Goal: Check status: Check status

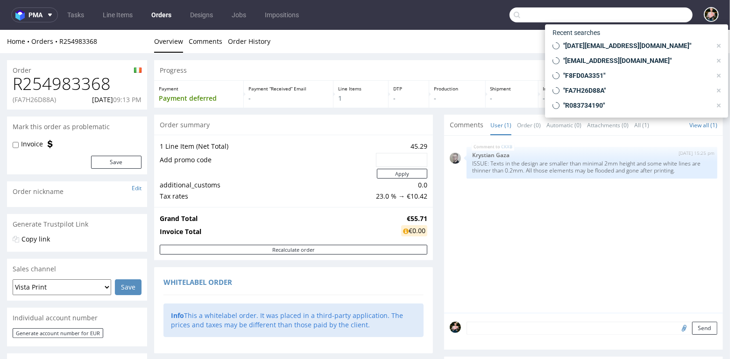
scroll to position [218, 0]
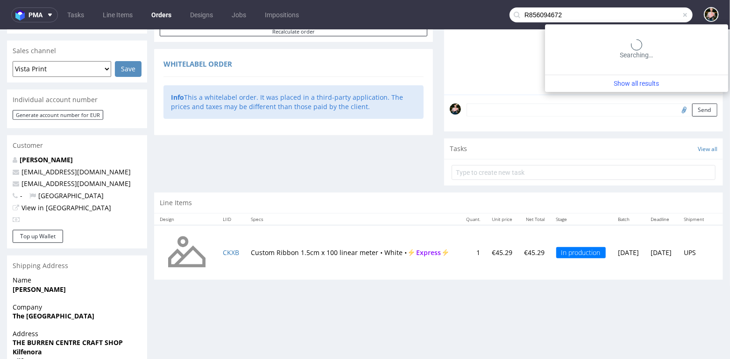
type input "R856094672"
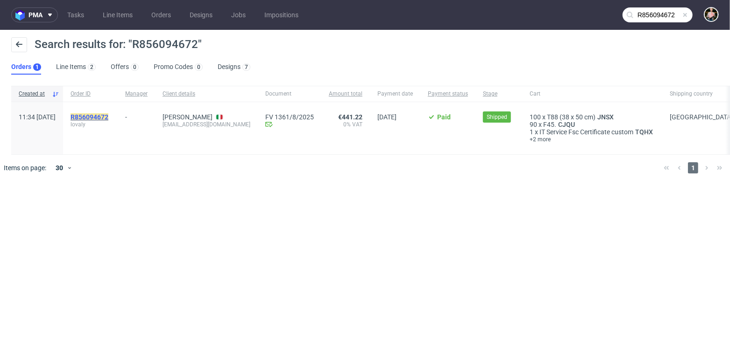
click at [108, 118] on mark "R856094672" at bounding box center [89, 116] width 38 height 7
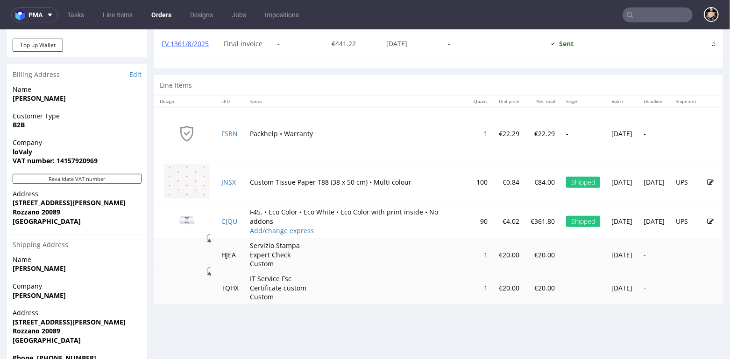
scroll to position [467, 0]
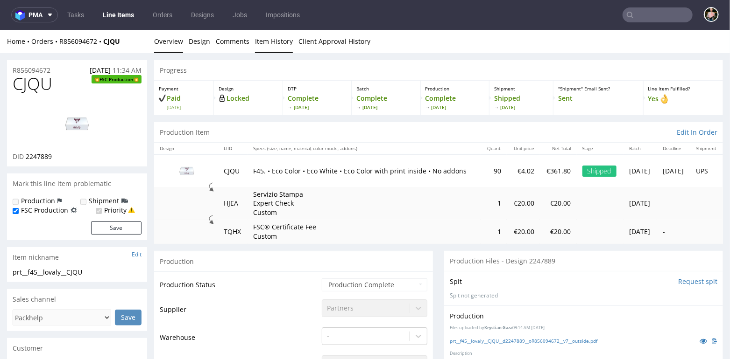
click at [275, 41] on link "Item History" at bounding box center [274, 40] width 38 height 23
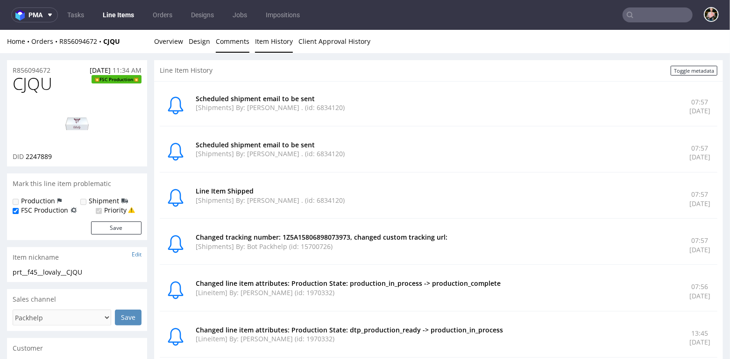
click at [221, 43] on link "Comments" at bounding box center [233, 40] width 34 height 23
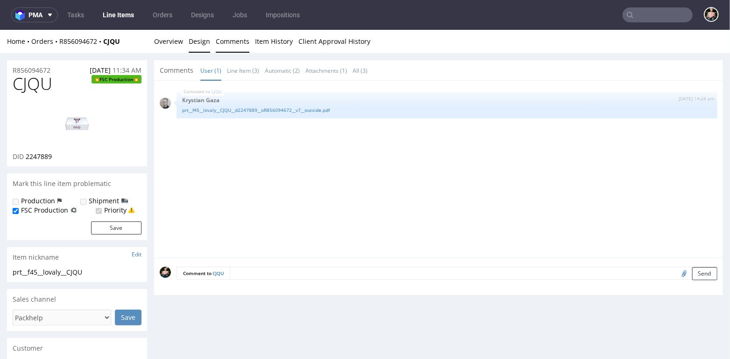
click at [195, 42] on link "Design" at bounding box center [199, 40] width 21 height 23
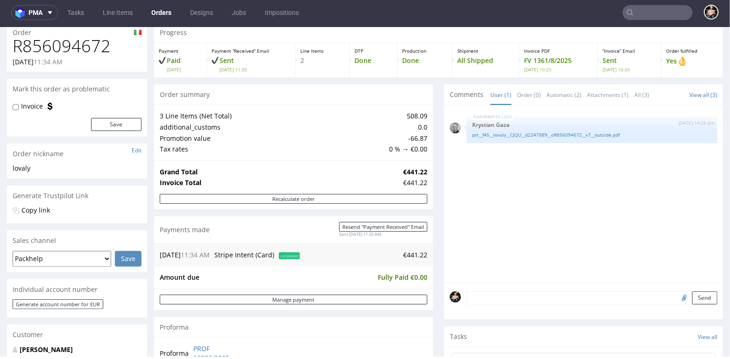
scroll to position [38, 0]
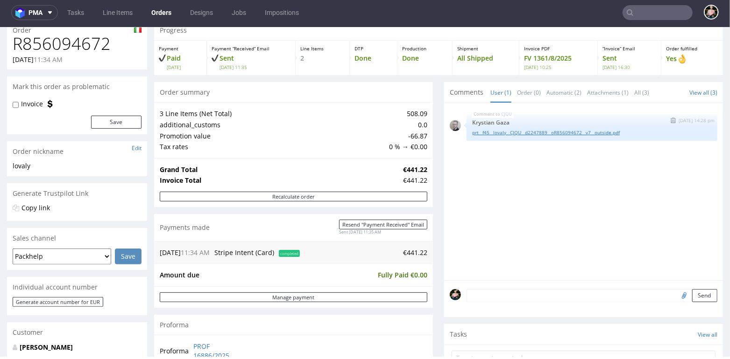
click at [524, 129] on link "prt__f45__lovaly__CJQU__d2247889__oR856094672__v7__outside.pdf" at bounding box center [591, 132] width 239 height 7
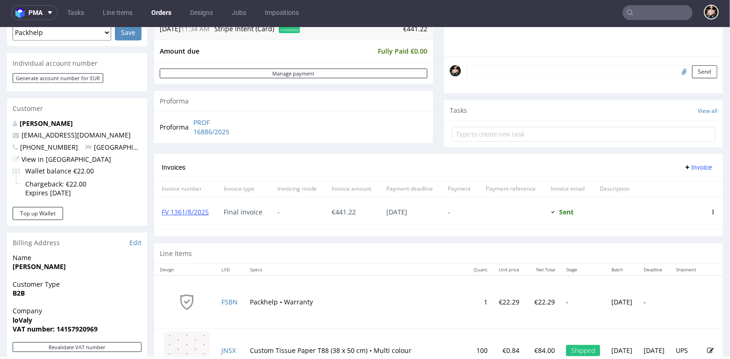
scroll to position [480, 0]
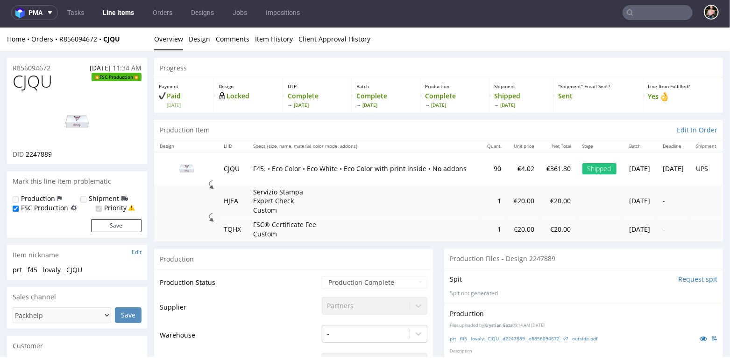
click at [88, 123] on img at bounding box center [77, 121] width 75 height 42
click at [197, 33] on link "Design" at bounding box center [199, 38] width 21 height 23
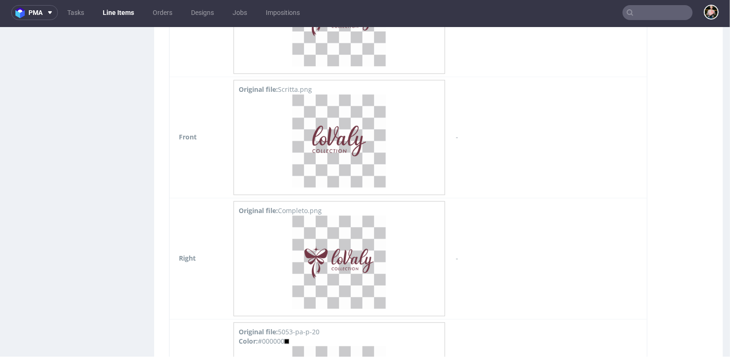
scroll to position [1294, 0]
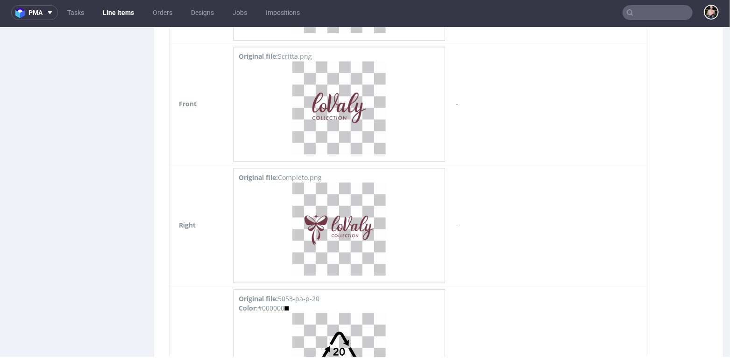
drag, startPoint x: 504, startPoint y: 193, endPoint x: 469, endPoint y: 193, distance: 35.5
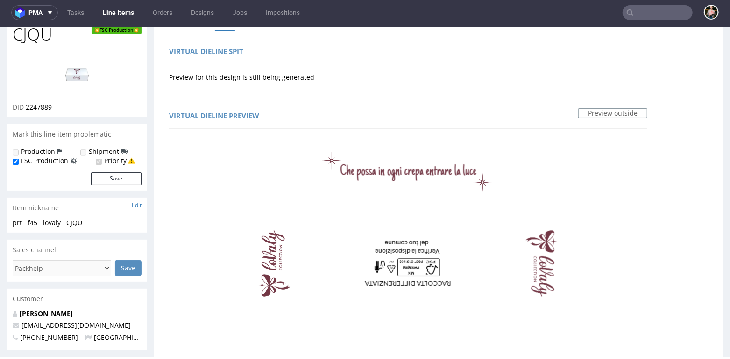
scroll to position [0, 0]
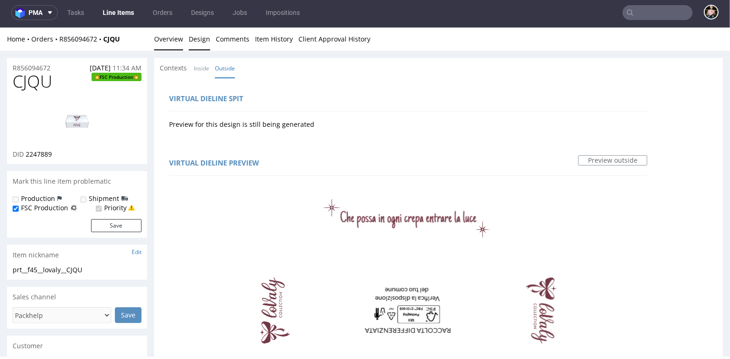
click at [161, 40] on link "Overview" at bounding box center [168, 38] width 29 height 23
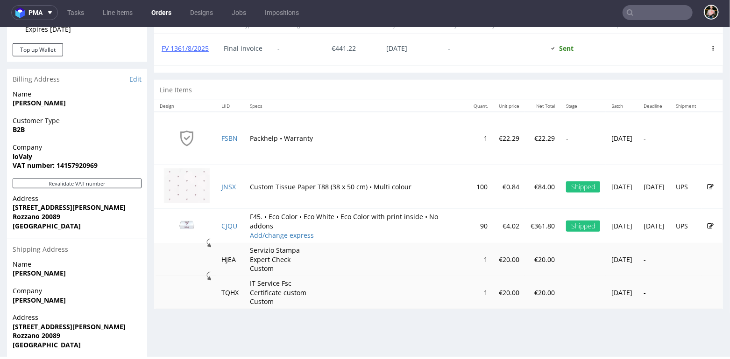
scroll to position [438, 0]
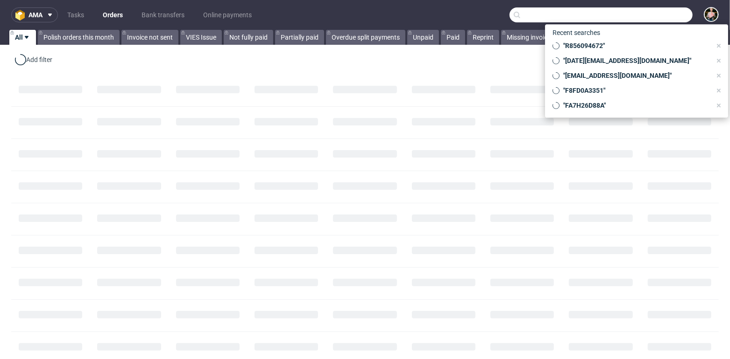
click at [657, 21] on input "text" at bounding box center [600, 14] width 183 height 15
paste input "produkcni@3kino.cz"
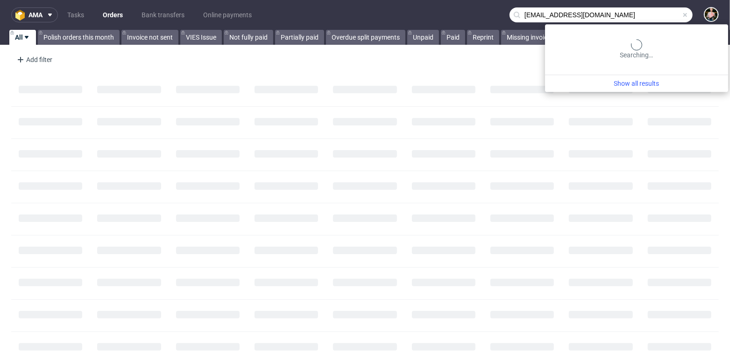
type input "produkcni@3kino.cz"
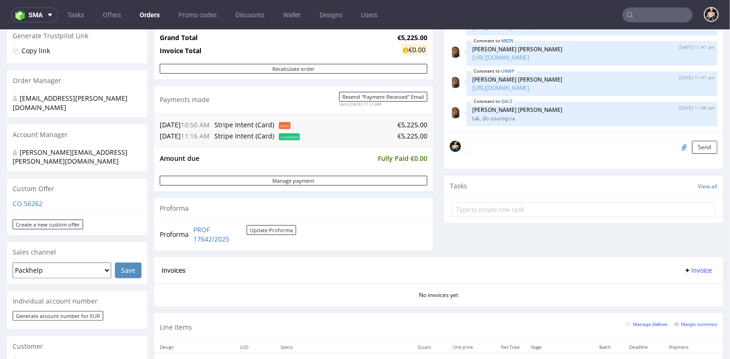
scroll to position [262, 0]
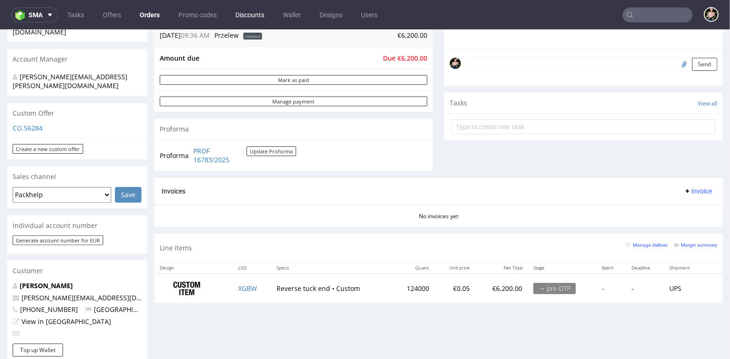
scroll to position [237, 0]
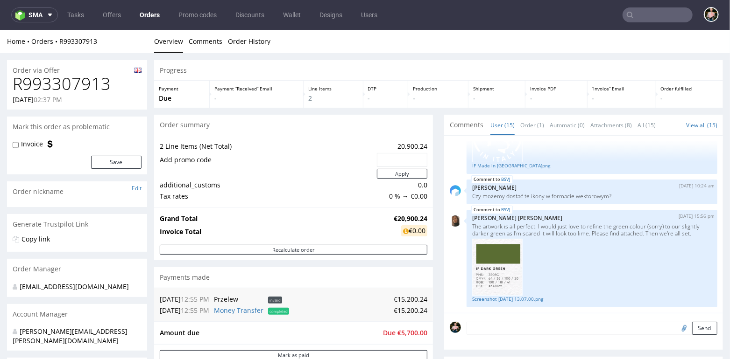
click at [153, 14] on link "Orders" at bounding box center [149, 14] width 31 height 15
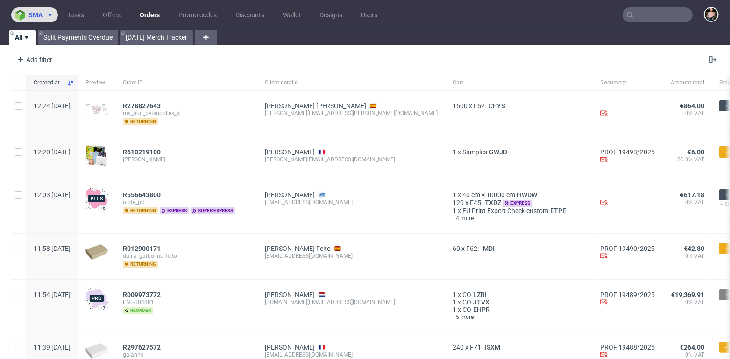
click at [35, 12] on span "sma" at bounding box center [35, 15] width 14 height 7
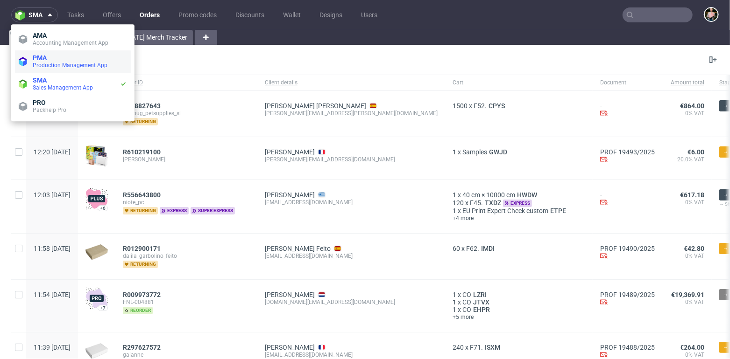
click at [56, 67] on span "Production Management App" at bounding box center [70, 65] width 75 height 7
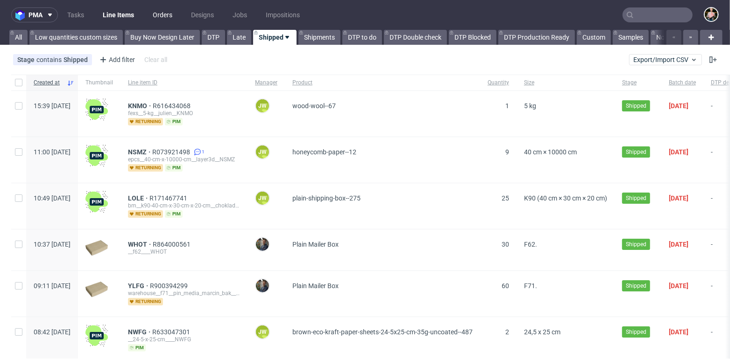
click at [149, 15] on link "Orders" at bounding box center [162, 14] width 31 height 15
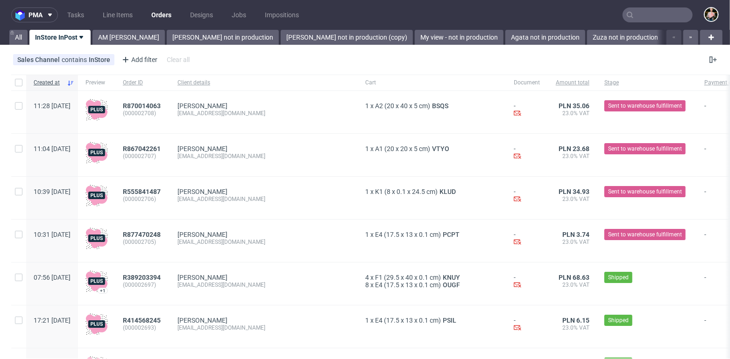
click at [665, 35] on link "Angelina's view - not in production" at bounding box center [732, 37] width 134 height 15
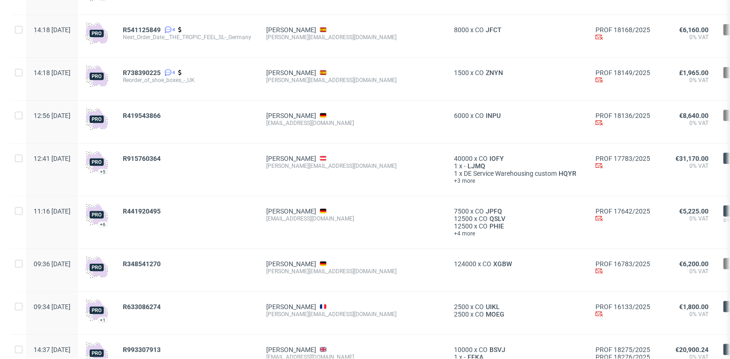
scroll to position [802, 0]
click at [161, 159] on span "R915760364" at bounding box center [142, 158] width 38 height 7
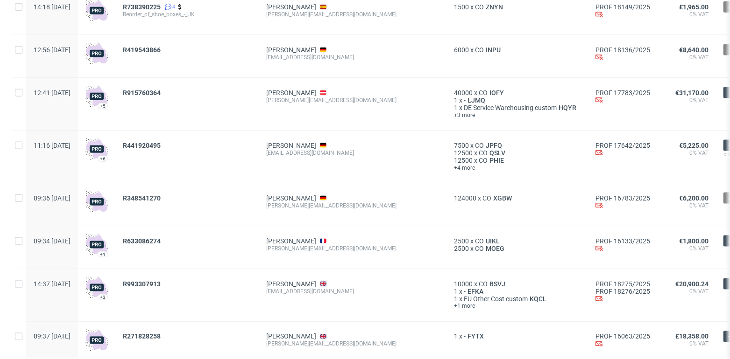
scroll to position [843, 0]
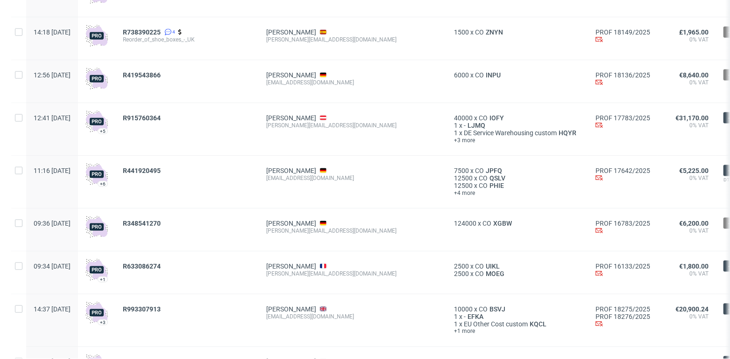
click at [169, 70] on div "R419543866" at bounding box center [186, 81] width 143 height 42
click at [161, 74] on span "R419543866" at bounding box center [142, 74] width 38 height 7
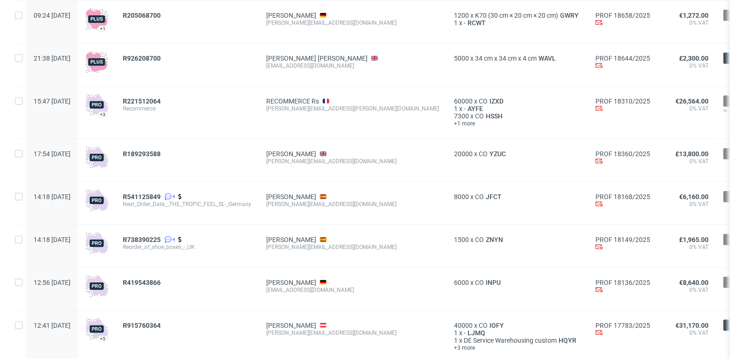
scroll to position [635, 0]
click at [161, 153] on span "R189293588" at bounding box center [142, 154] width 38 height 7
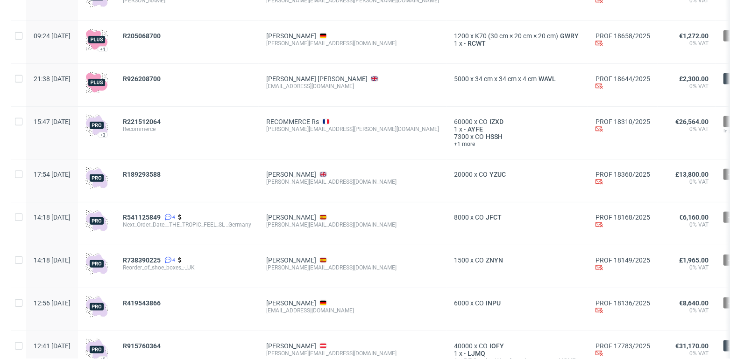
scroll to position [615, 0]
click at [161, 119] on span "R221512064" at bounding box center [142, 121] width 38 height 7
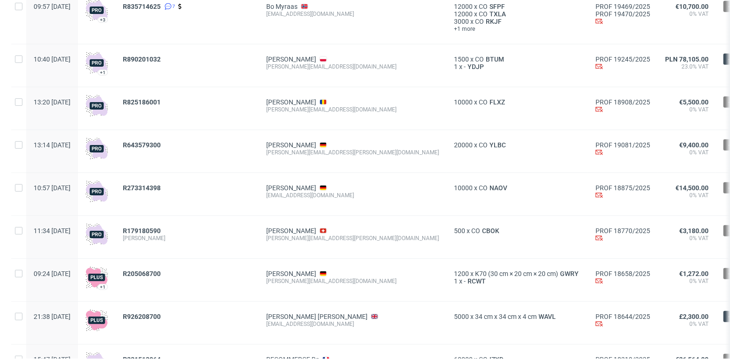
scroll to position [373, 0]
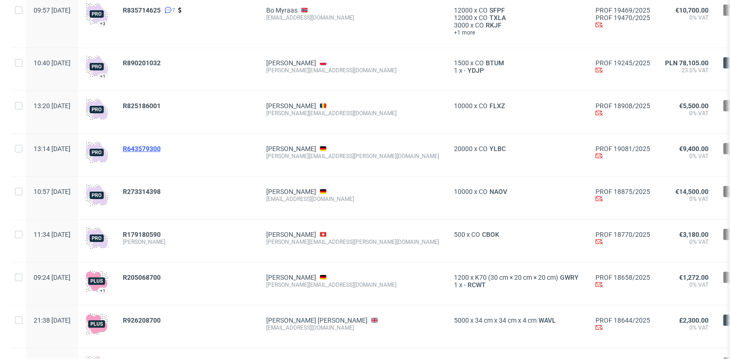
click at [161, 147] on span "R643579300" at bounding box center [142, 148] width 38 height 7
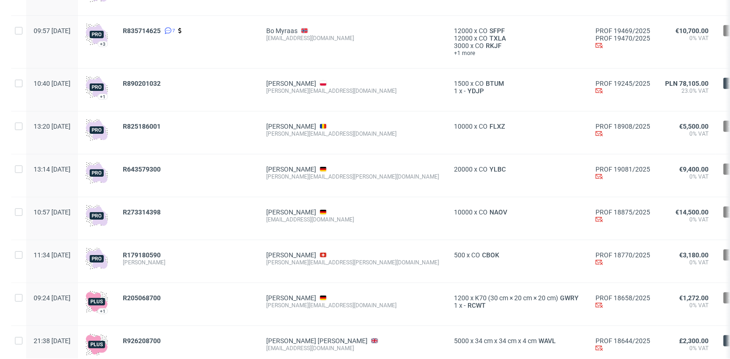
scroll to position [350, 0]
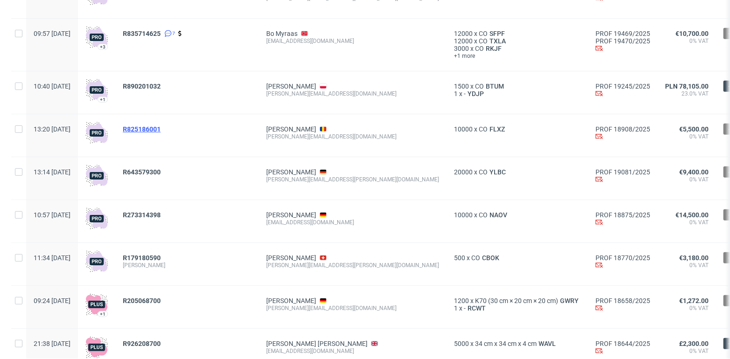
click at [161, 129] on span "R825186001" at bounding box center [142, 129] width 38 height 7
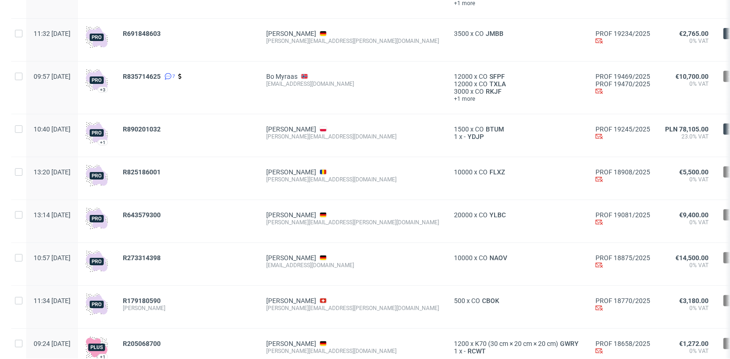
scroll to position [307, 0]
click at [161, 132] on span "R890201032" at bounding box center [142, 128] width 38 height 7
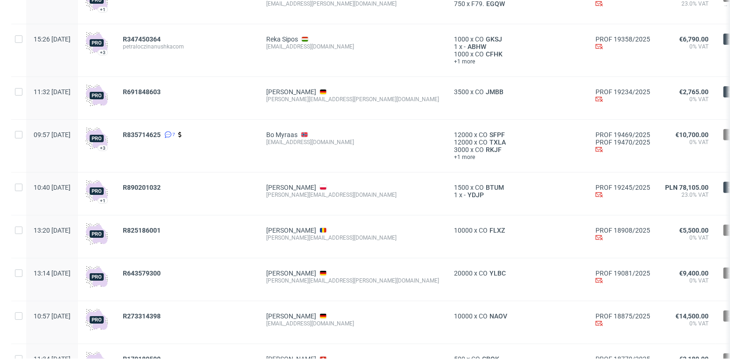
scroll to position [247, 0]
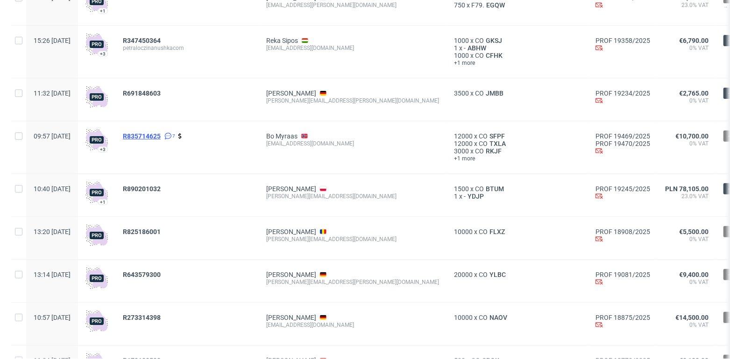
click at [161, 134] on span "R835714625" at bounding box center [142, 136] width 38 height 7
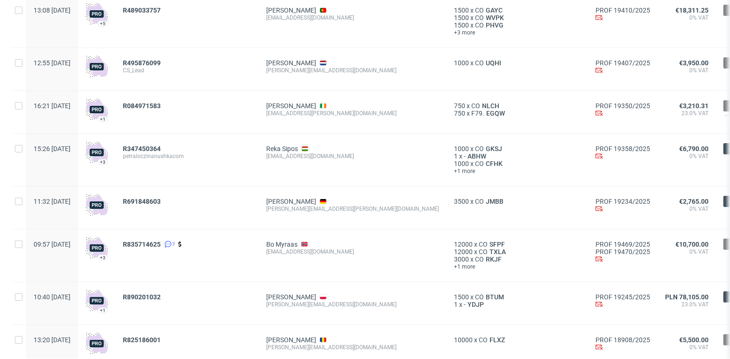
scroll to position [140, 0]
click at [161, 104] on span "R084971583" at bounding box center [142, 104] width 38 height 7
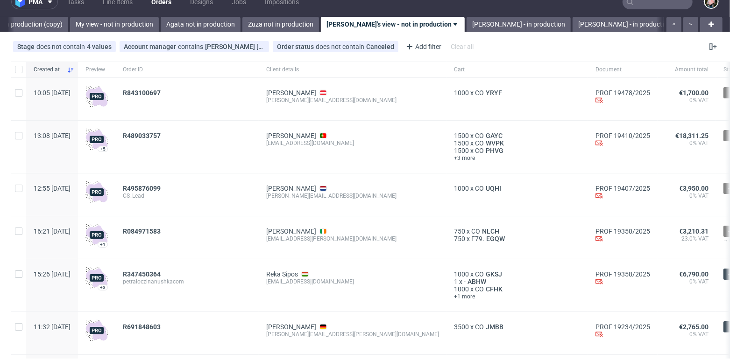
scroll to position [12, 0]
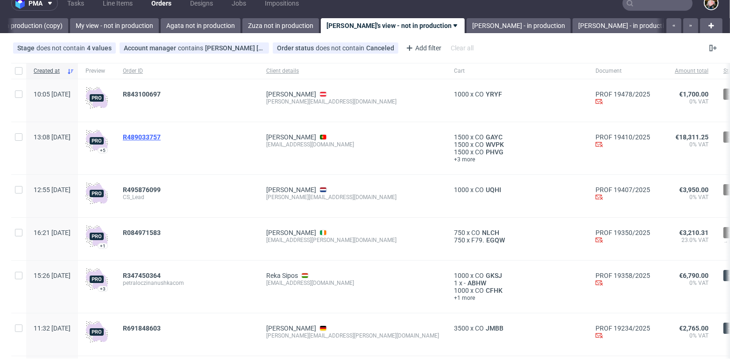
click at [161, 135] on span "R489033757" at bounding box center [142, 137] width 38 height 7
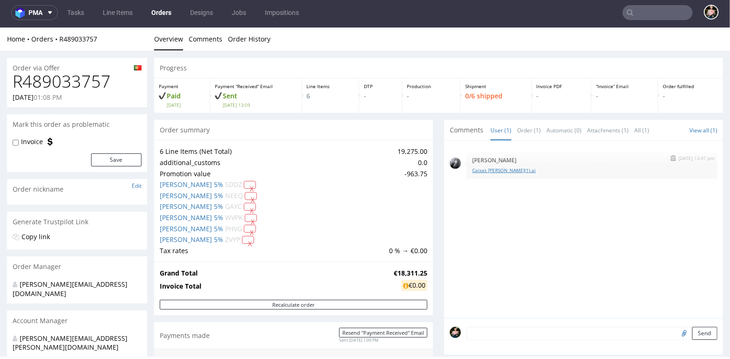
click at [480, 169] on link "Caixas Minga(1).ai" at bounding box center [591, 170] width 239 height 7
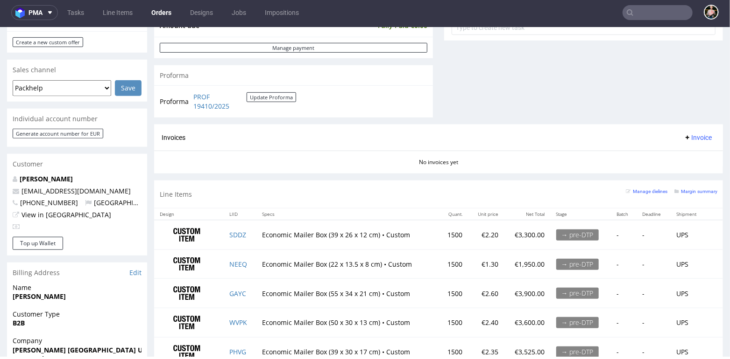
scroll to position [367, 0]
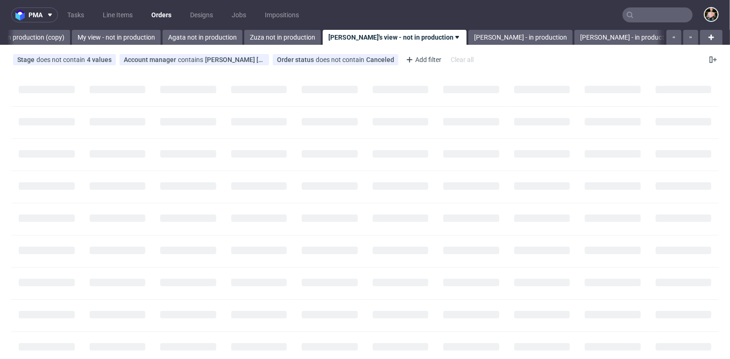
scroll to position [0, 336]
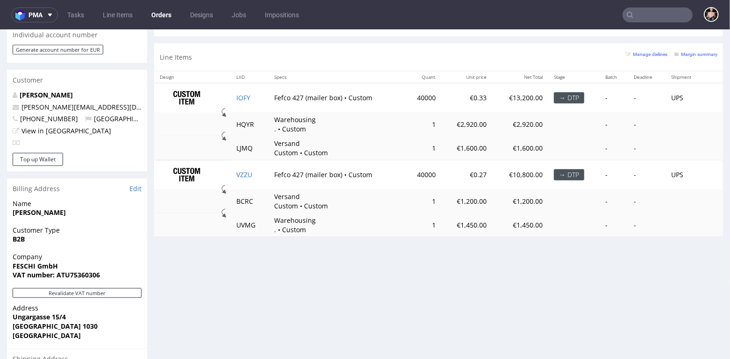
scroll to position [443, 0]
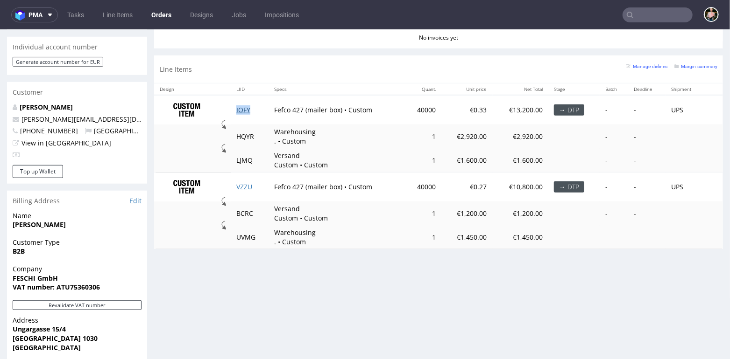
drag, startPoint x: 254, startPoint y: 105, endPoint x: 246, endPoint y: 105, distance: 8.9
click at [246, 105] on td "IOFY" at bounding box center [250, 109] width 38 height 29
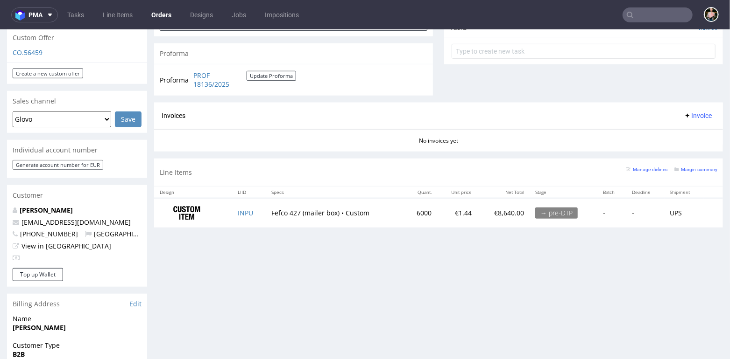
scroll to position [341, 0]
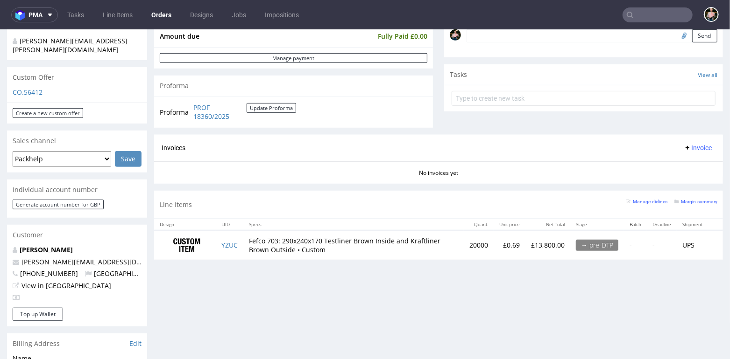
scroll to position [300, 0]
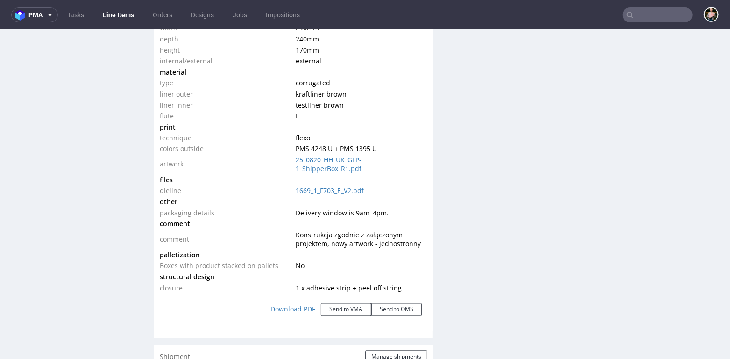
scroll to position [1000, 0]
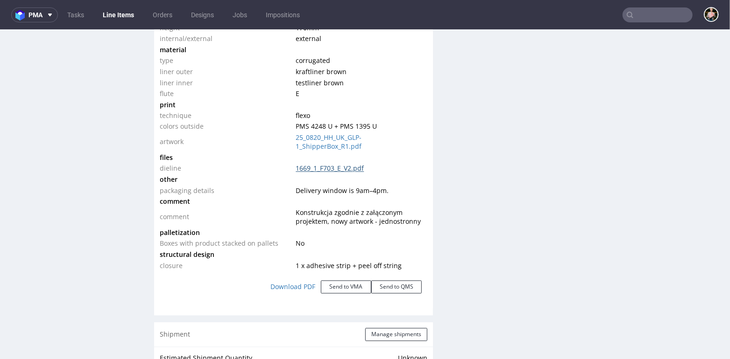
click at [318, 169] on link "1669_1_F703_E_V2.pdf" at bounding box center [329, 168] width 68 height 9
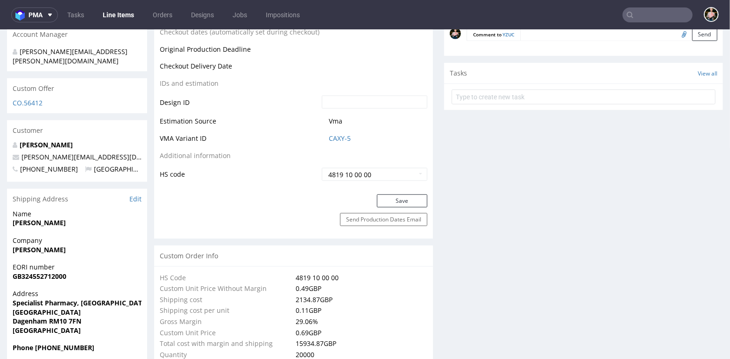
scroll to position [0, 0]
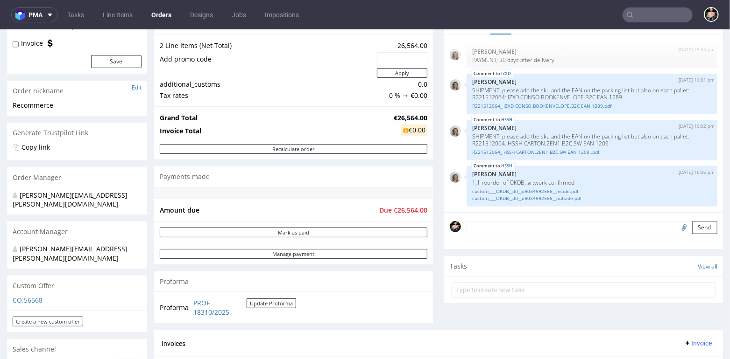
scroll to position [100, 0]
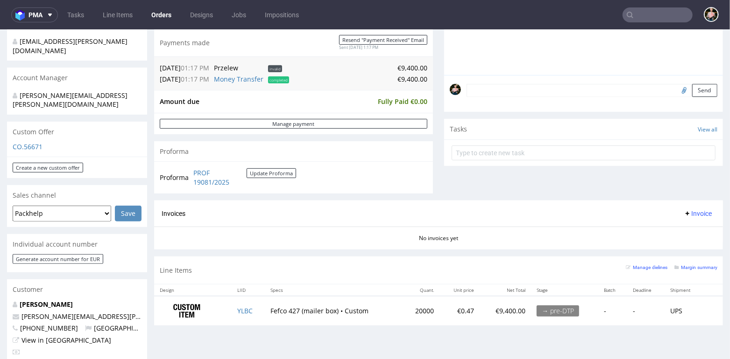
scroll to position [245, 0]
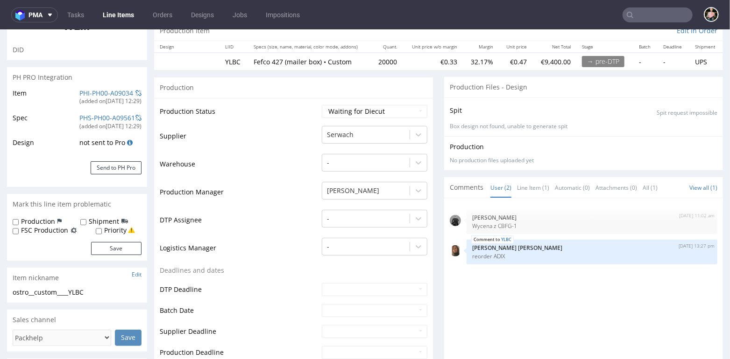
scroll to position [91, 0]
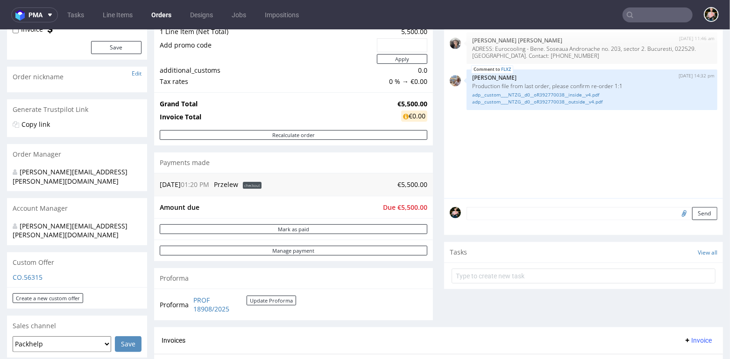
scroll to position [114, 0]
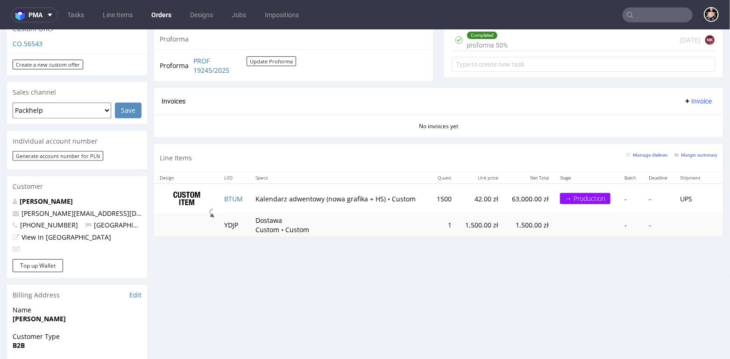
scroll to position [309, 0]
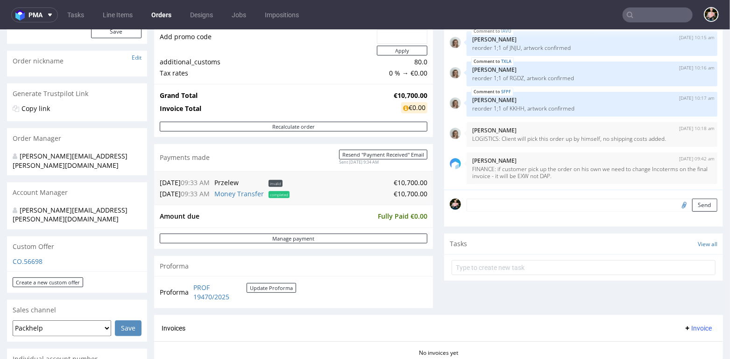
scroll to position [154, 0]
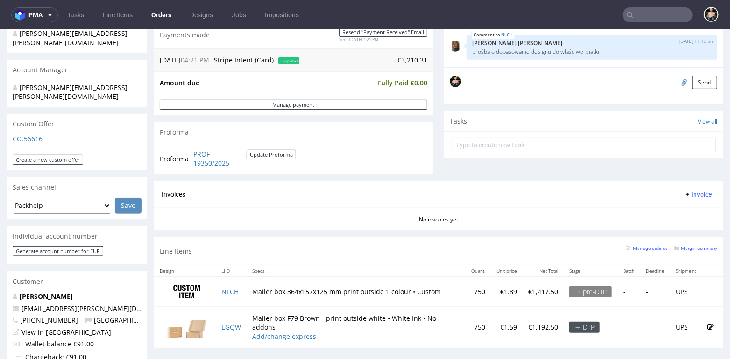
scroll to position [253, 0]
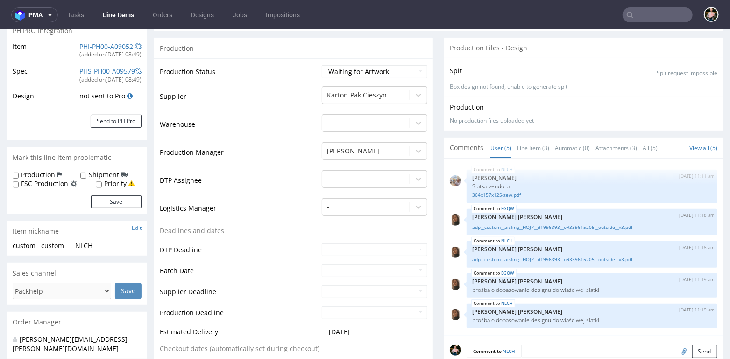
scroll to position [146, 0]
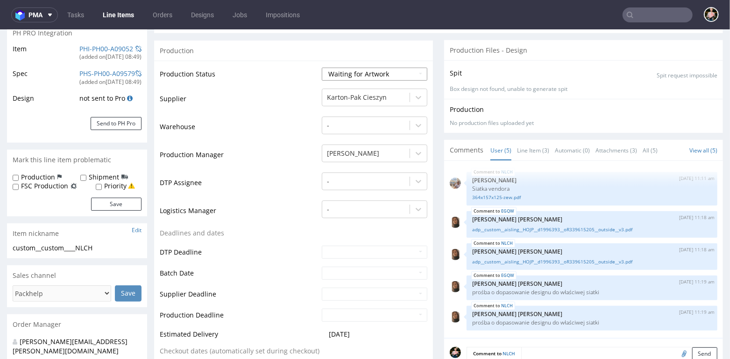
click at [363, 74] on select "Waiting for Artwork Waiting for Diecut Waiting for Mockup Waiting for DTP Waiti…" at bounding box center [374, 73] width 105 height 13
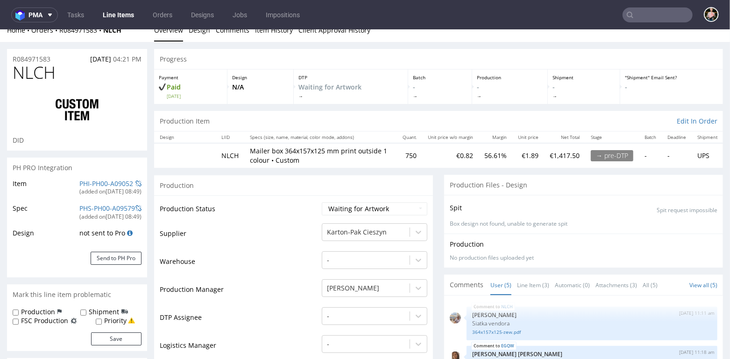
scroll to position [153, 0]
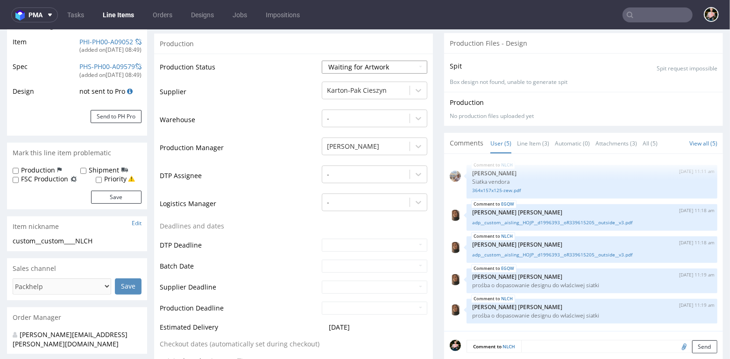
click at [354, 63] on select "Waiting for Artwork Waiting for Diecut Waiting for Mockup Waiting for DTP Waiti…" at bounding box center [374, 66] width 105 height 13
select select "dtp_waiting_for_check"
click at [322, 60] on select "Waiting for Artwork Waiting for Diecut Waiting for Mockup Waiting for DTP Waiti…" at bounding box center [374, 66] width 105 height 13
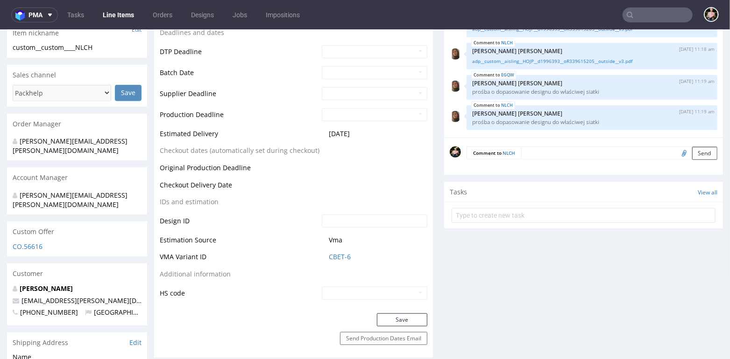
scroll to position [347, 0]
click at [393, 313] on button "Save" at bounding box center [402, 319] width 50 height 13
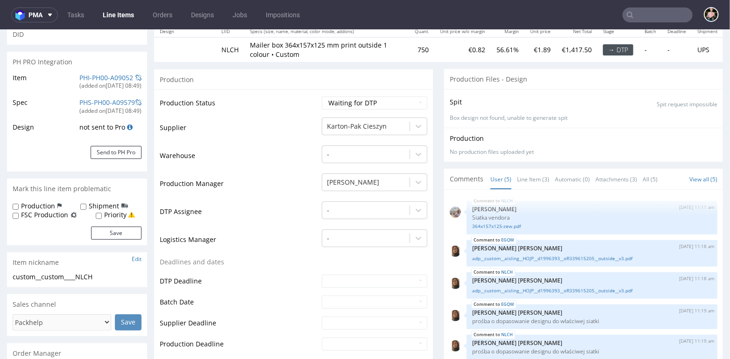
scroll to position [0, 0]
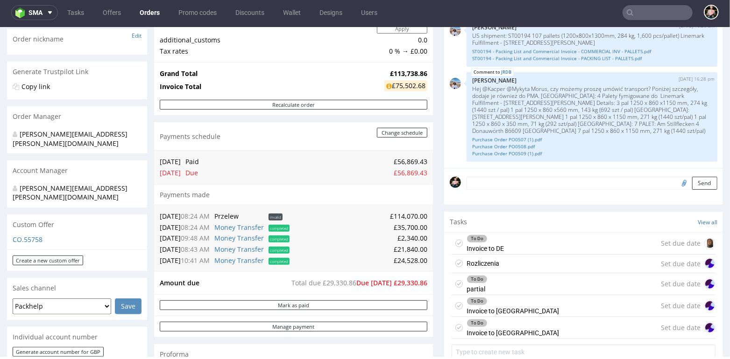
scroll to position [309, 0]
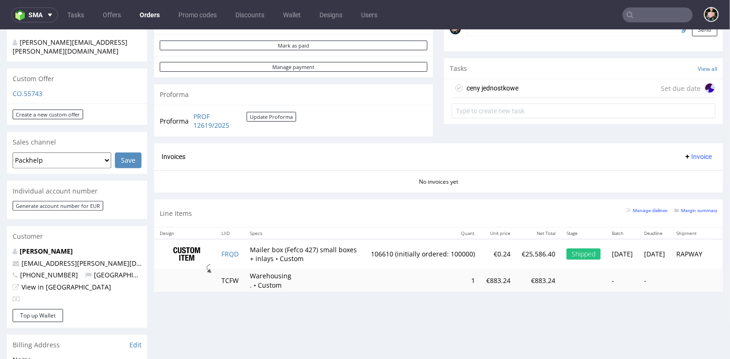
scroll to position [288, 0]
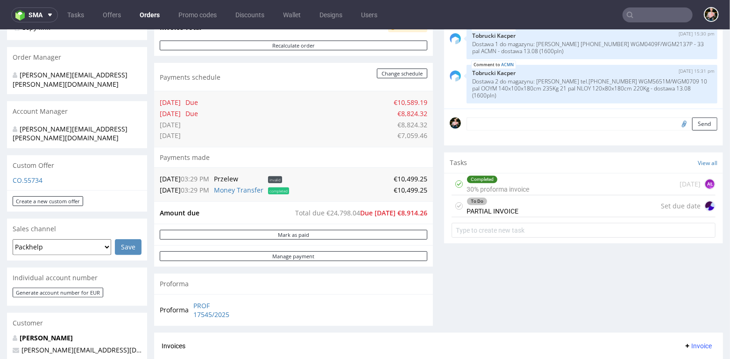
scroll to position [219, 0]
